Goal: Task Accomplishment & Management: Use online tool/utility

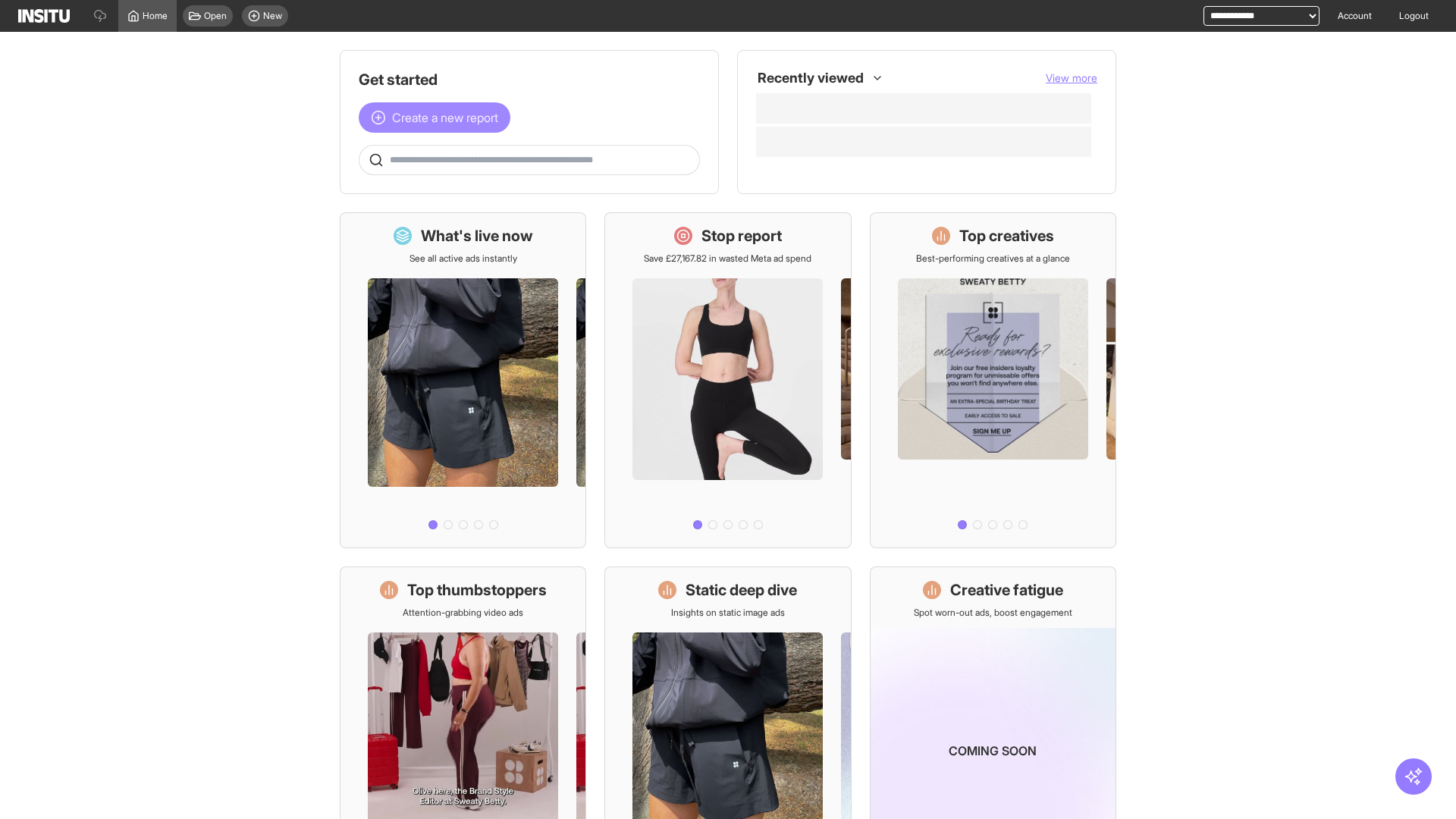
click at [438, 118] on span "Create a new report" at bounding box center [445, 117] width 107 height 18
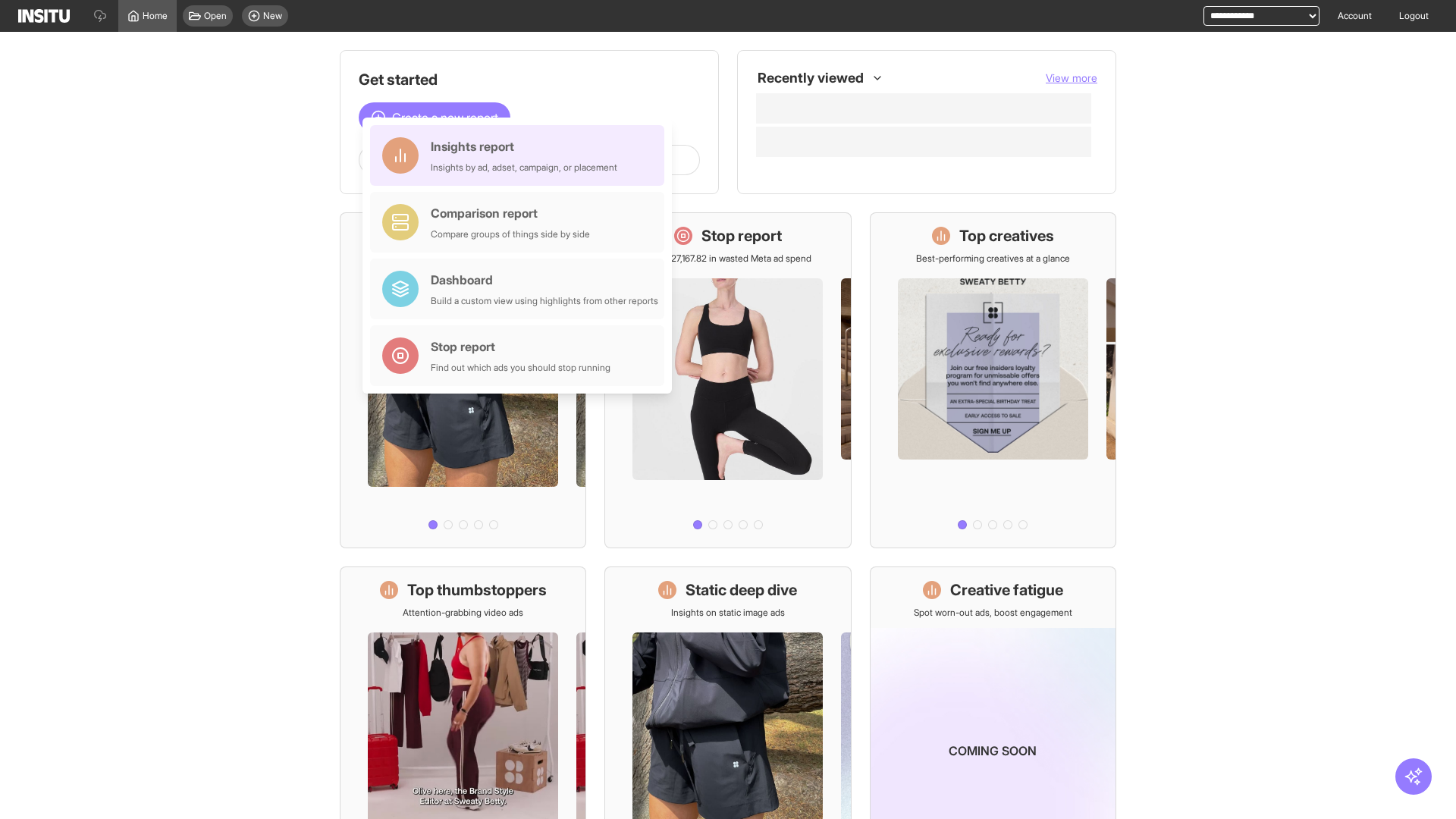
click at [521, 155] on div "Insights report Insights by ad, adset, campaign, or placement" at bounding box center [524, 155] width 187 height 36
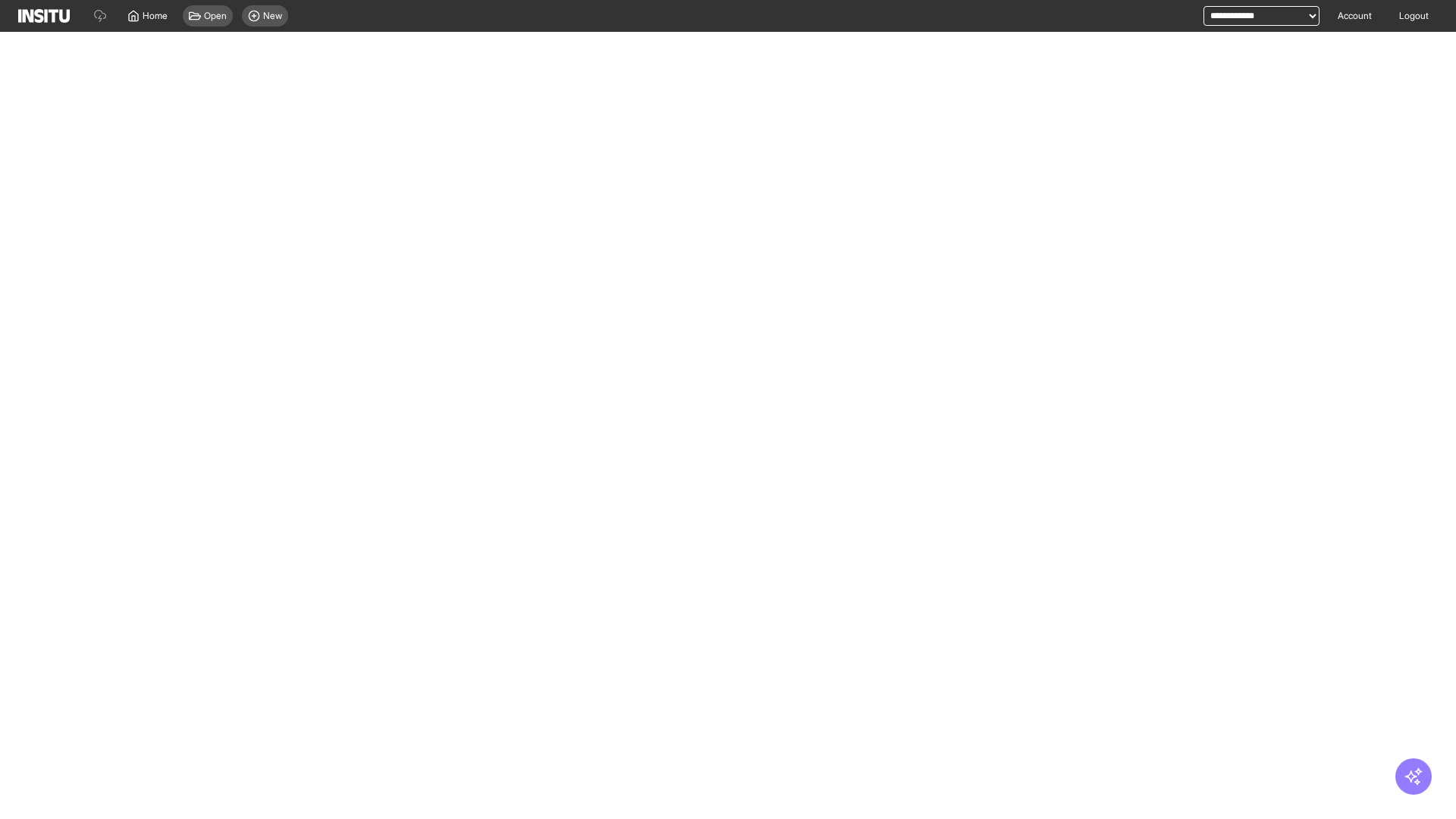
select select "**"
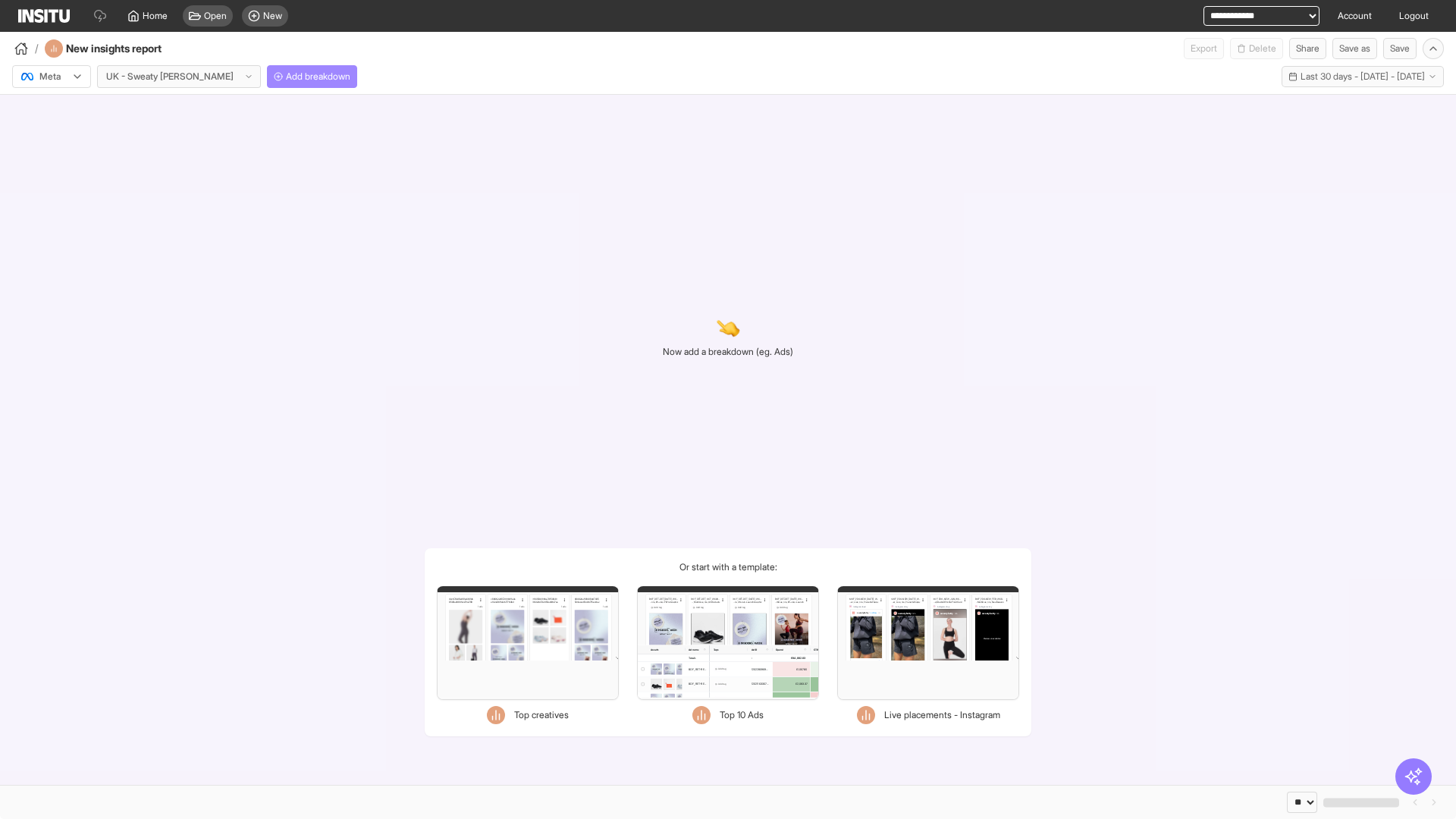
click at [286, 77] on span "Add breakdown" at bounding box center [318, 76] width 64 height 12
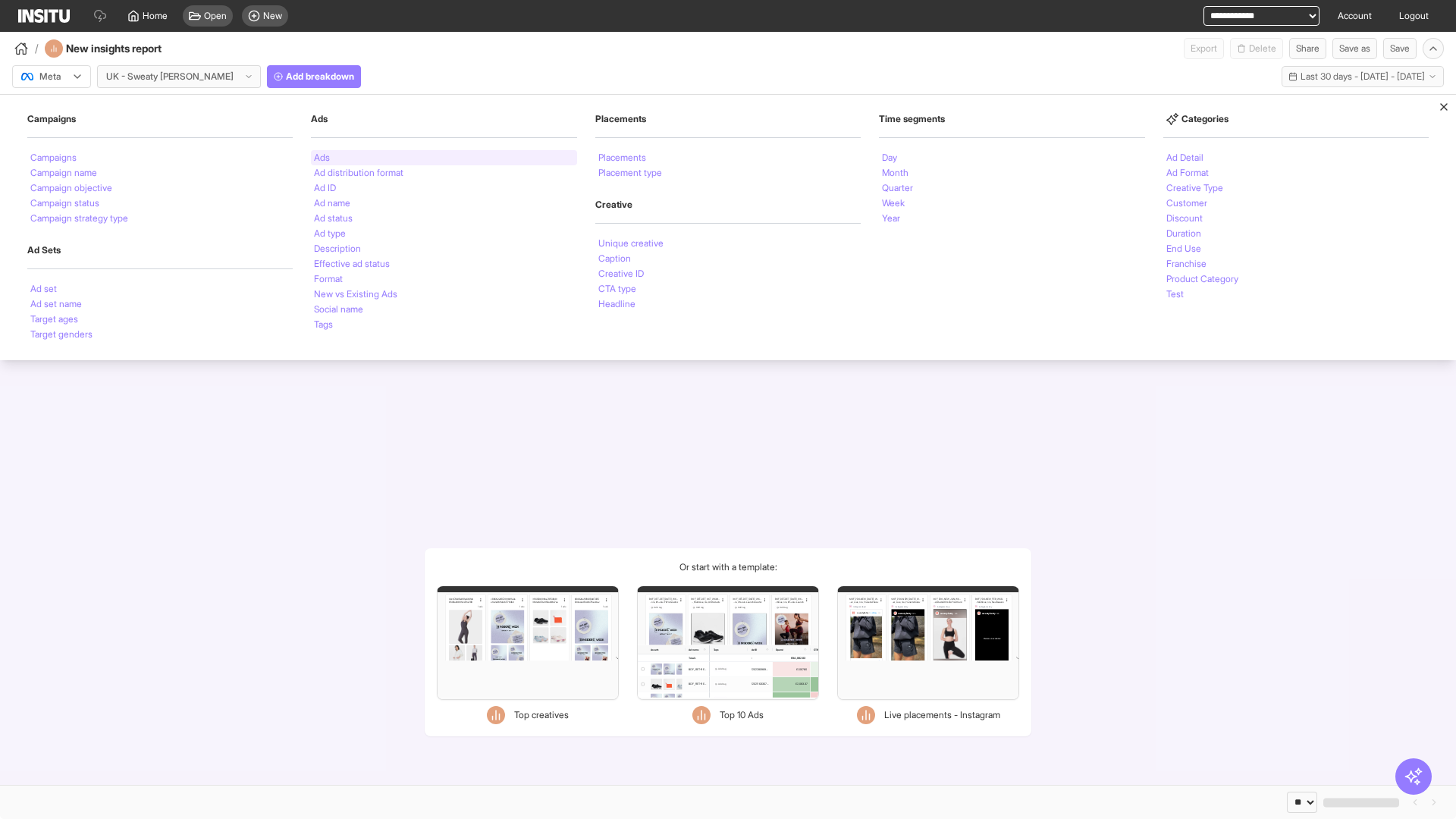
click at [321, 158] on li "Ads" at bounding box center [321, 158] width 16 height 9
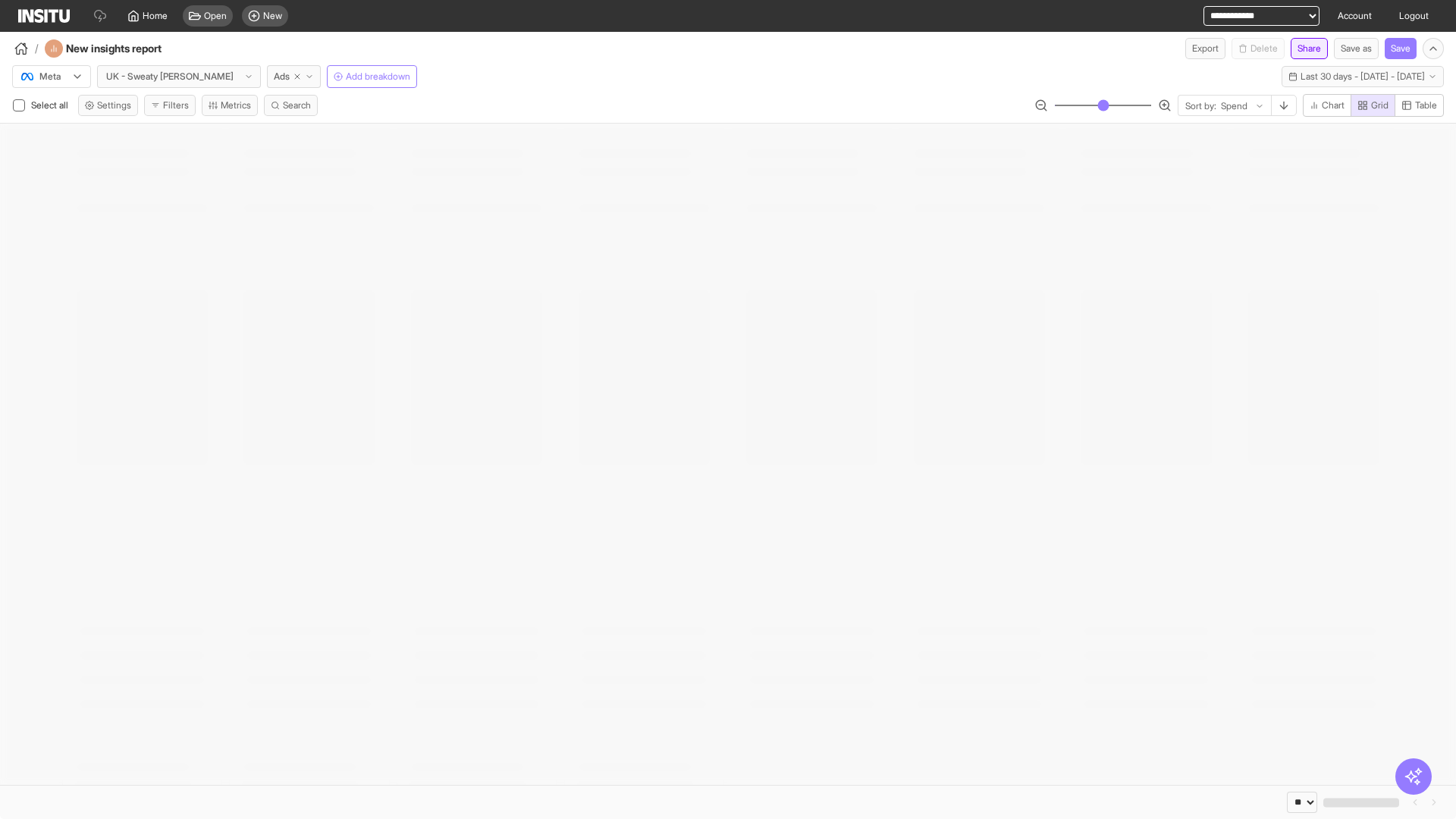
click at [1303, 49] on button "Share" at bounding box center [1309, 49] width 37 height 22
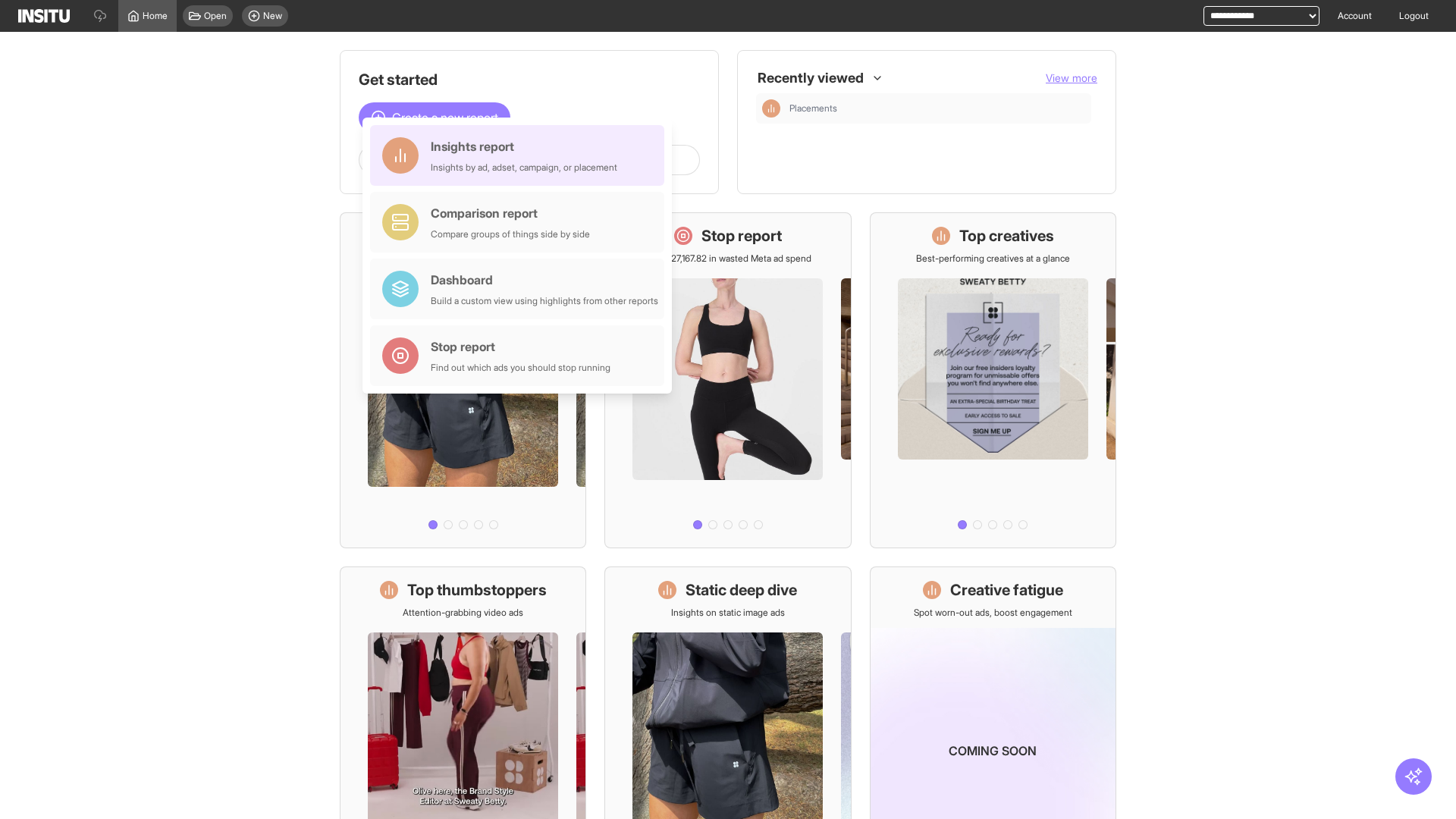
click at [521, 155] on div "Insights report Insights by ad, adset, campaign, or placement" at bounding box center [524, 155] width 187 height 36
